Goal: Task Accomplishment & Management: Manage account settings

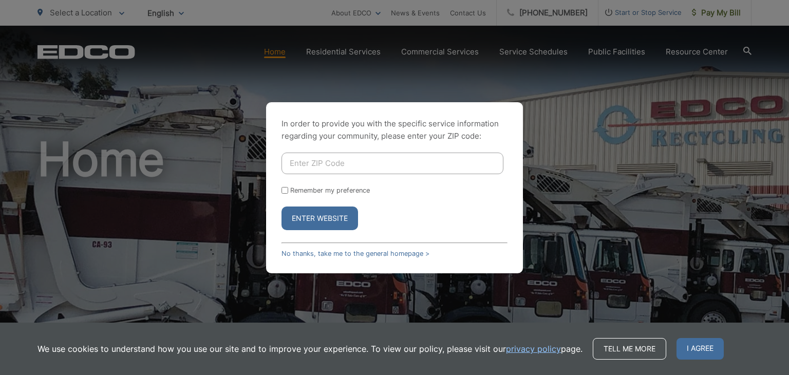
click at [337, 166] on input "Enter ZIP Code" at bounding box center [392, 164] width 222 height 22
type input "91941"
click at [281, 206] on button "Enter Website" at bounding box center [319, 218] width 77 height 24
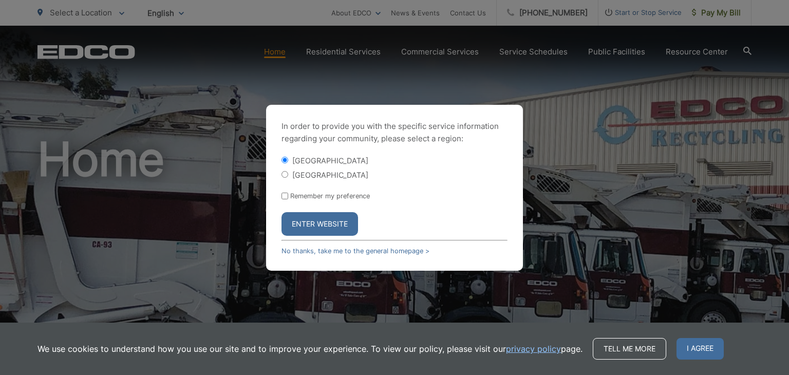
click at [314, 219] on button "Enter Website" at bounding box center [319, 224] width 77 height 24
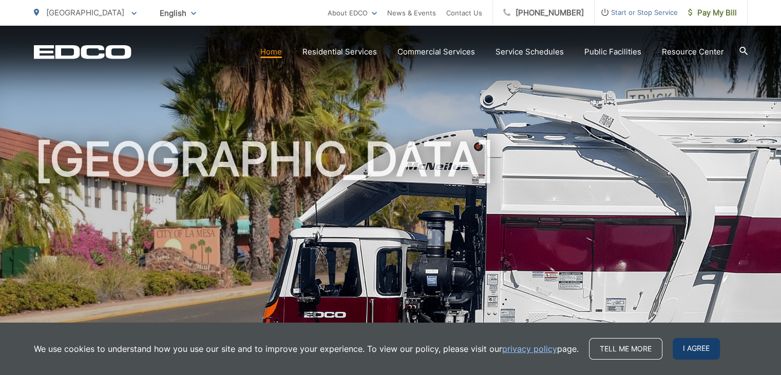
click at [694, 345] on span "I agree" at bounding box center [696, 349] width 47 height 22
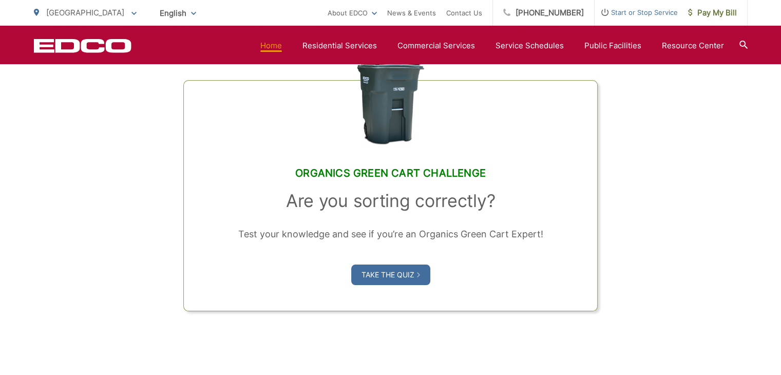
scroll to position [781, 0]
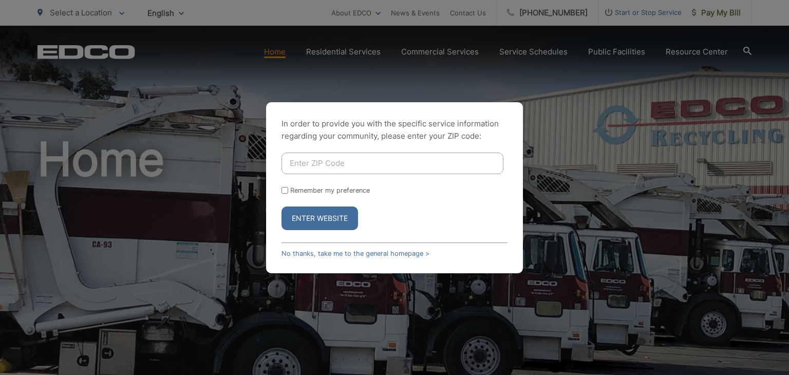
click at [380, 155] on input "Enter ZIP Code" at bounding box center [392, 164] width 222 height 22
click at [361, 253] on link "No thanks, take me to the general homepage >" at bounding box center [355, 254] width 148 height 8
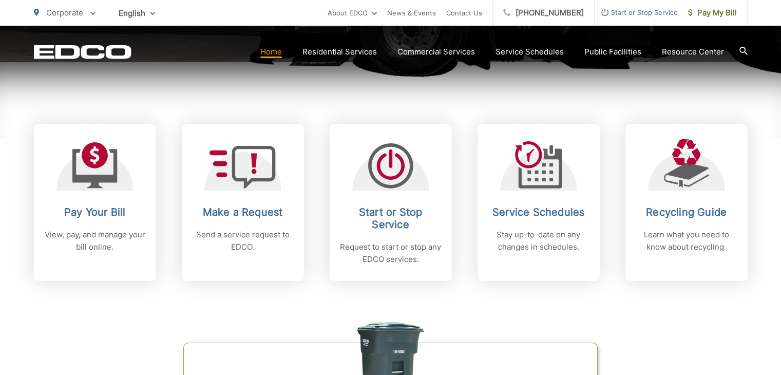
scroll to position [398, 0]
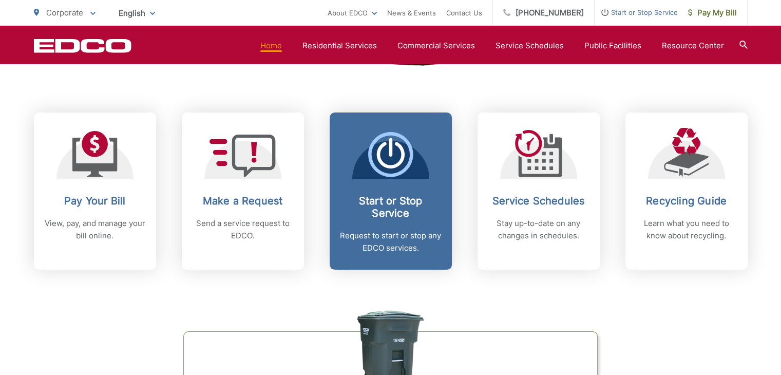
click at [425, 190] on span "Start or Stop Service Request to start or stop any EDCO services." at bounding box center [391, 190] width 122 height 157
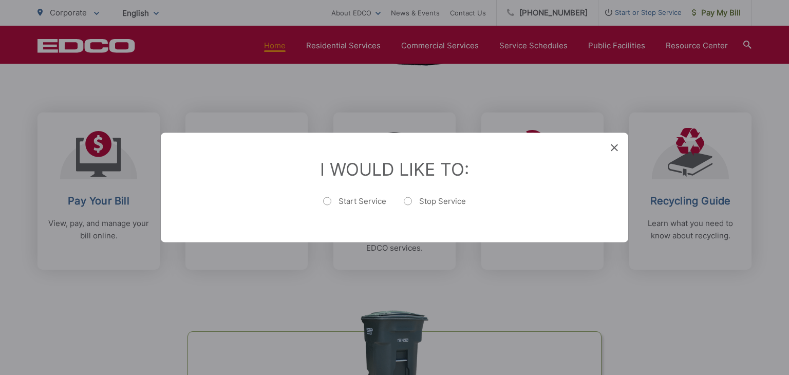
click at [613, 146] on icon at bounding box center [614, 147] width 7 height 7
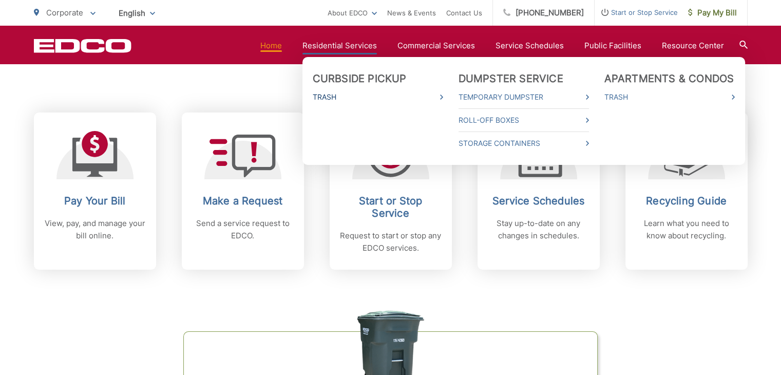
click at [351, 97] on link "Trash" at bounding box center [378, 97] width 130 height 12
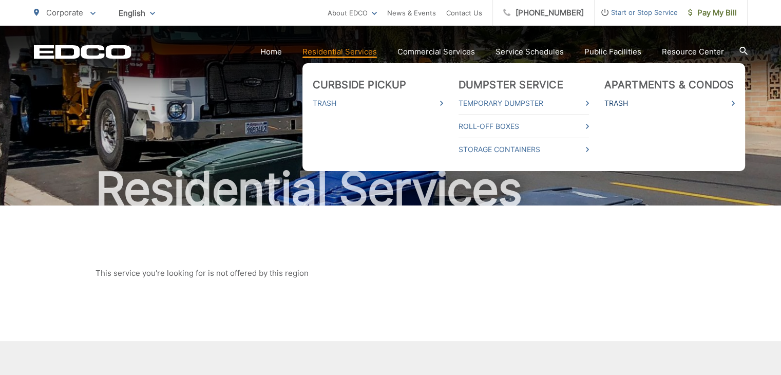
click at [627, 99] on link "Trash" at bounding box center [669, 103] width 130 height 12
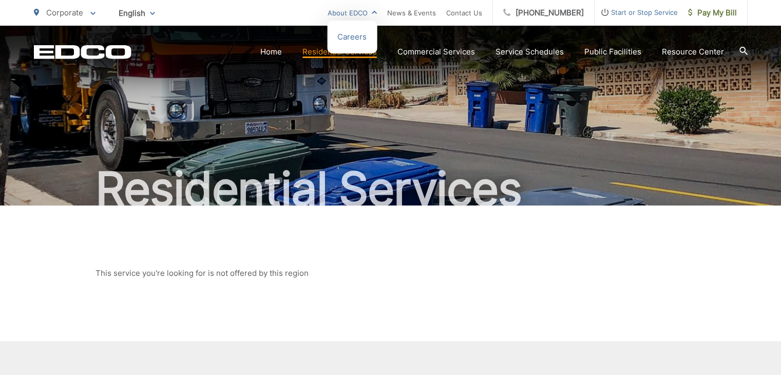
click at [361, 10] on link "About EDCO" at bounding box center [352, 13] width 49 height 12
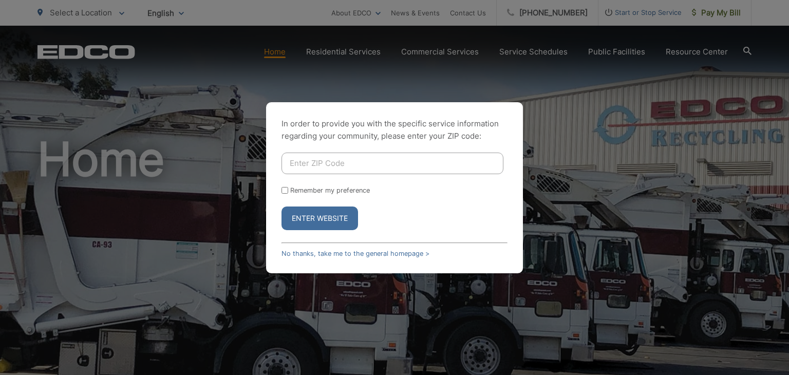
click at [360, 164] on input "Enter ZIP Code" at bounding box center [392, 164] width 222 height 22
type input "91941"
click at [281, 206] on button "Enter Website" at bounding box center [319, 218] width 77 height 24
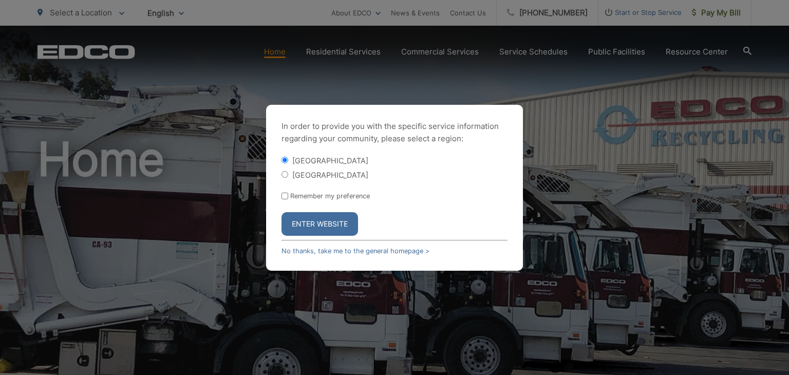
click at [331, 222] on button "Enter Website" at bounding box center [319, 224] width 77 height 24
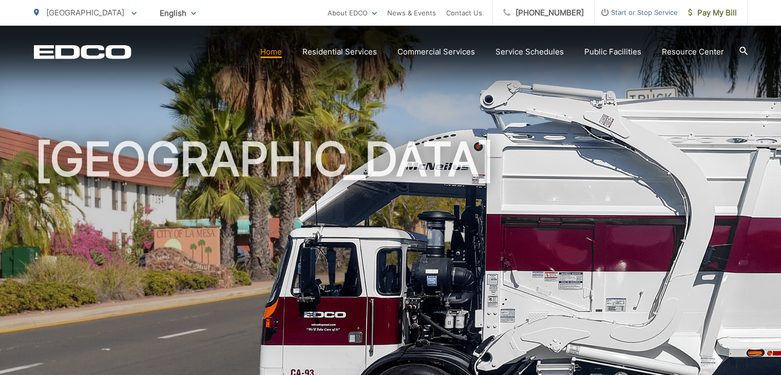
click at [741, 55] on div at bounding box center [743, 52] width 8 height 10
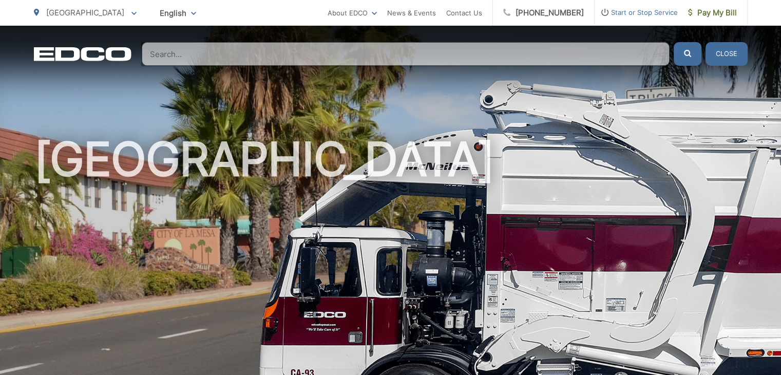
click at [576, 58] on input "Search" at bounding box center [406, 54] width 528 height 24
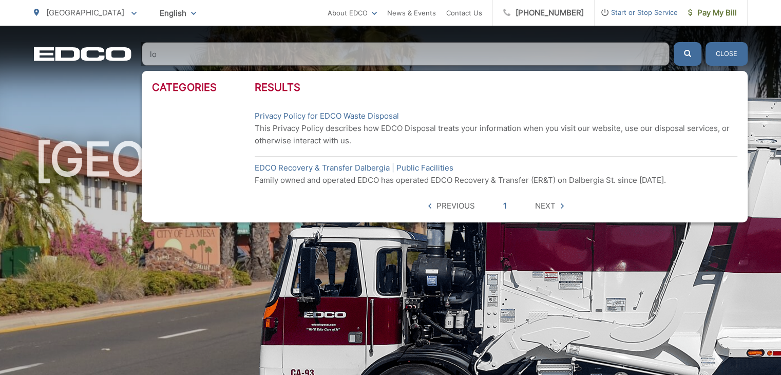
type input "l"
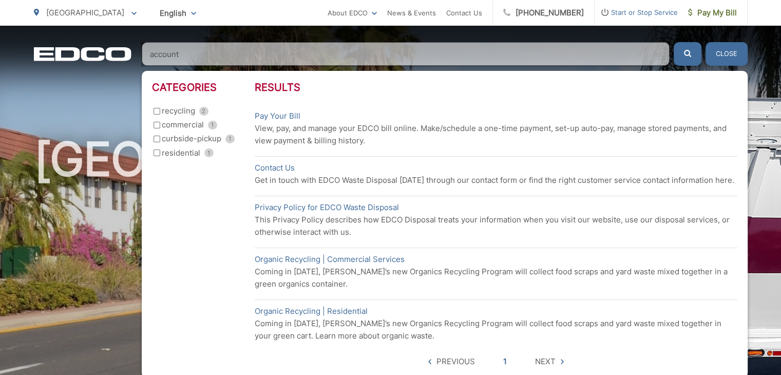
click at [369, 53] on input "account" at bounding box center [406, 54] width 528 height 24
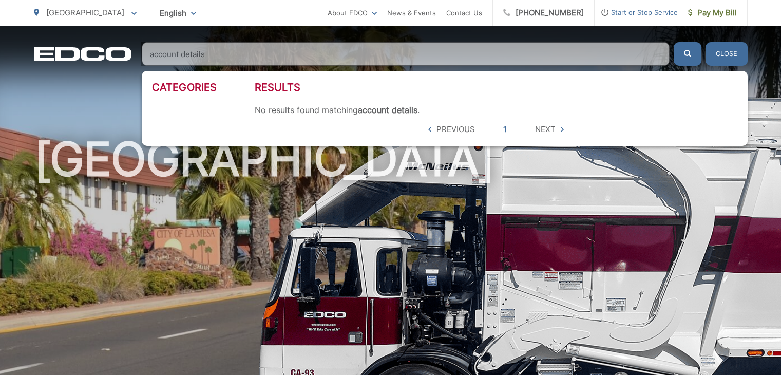
type input "account details"
click at [674, 42] on button "submit" at bounding box center [688, 54] width 28 height 24
click at [546, 130] on span "Next" at bounding box center [545, 129] width 21 height 12
click at [726, 49] on button "Close" at bounding box center [727, 54] width 42 height 24
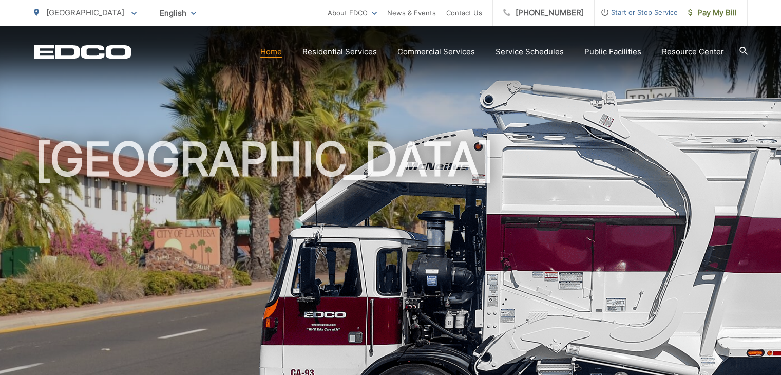
click at [726, 49] on section "Home Residential Services Curbside Pickup Recycling Organic Recycling Trash Hou…" at bounding box center [439, 52] width 616 height 20
click at [97, 13] on p "[GEOGRAPHIC_DATA]" at bounding box center [85, 13] width 103 height 12
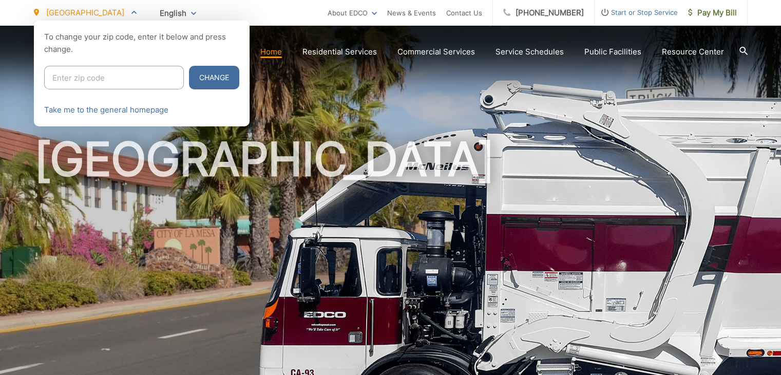
click at [633, 13] on span "Start or Stop Service" at bounding box center [636, 12] width 83 height 12
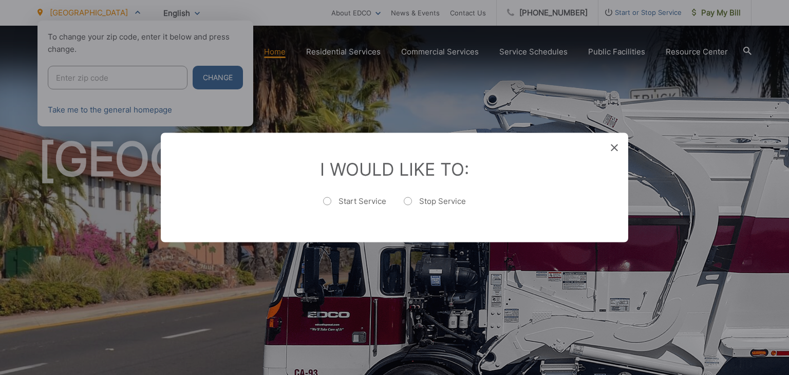
click at [408, 203] on label "Stop Service" at bounding box center [435, 206] width 62 height 21
radio input "true"
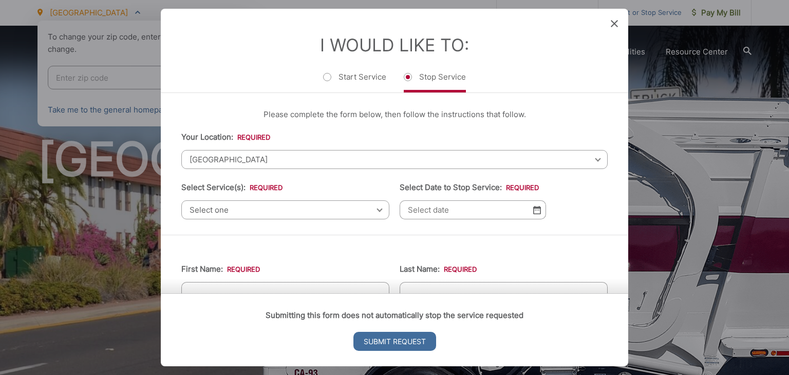
click at [614, 25] on icon at bounding box center [614, 23] width 7 height 7
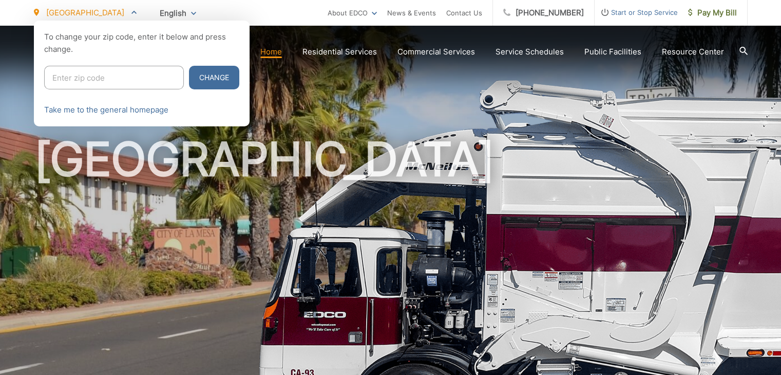
click at [689, 55] on div at bounding box center [390, 208] width 781 height 375
